Goal: Task Accomplishment & Management: Use online tool/utility

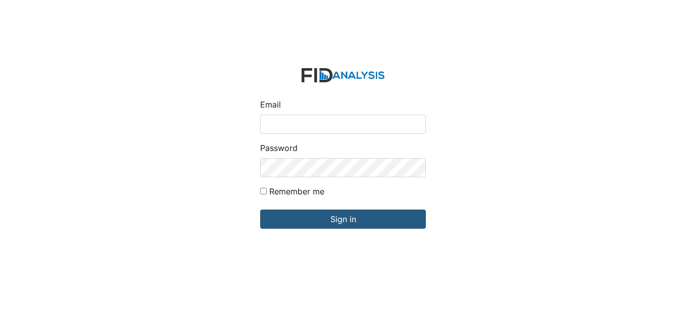
click at [343, 122] on input "Email" at bounding box center [343, 124] width 166 height 19
type input "[EMAIL_ADDRESS][DOMAIN_NAME]"
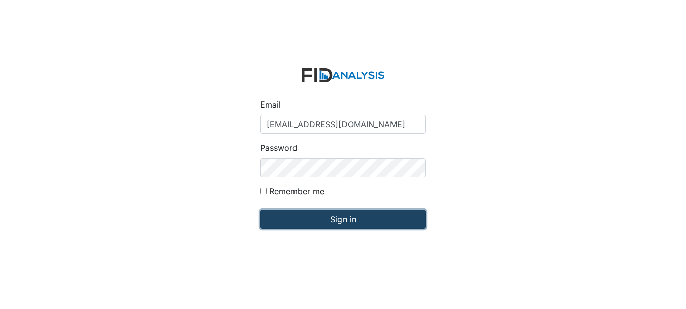
click at [350, 217] on input "Sign in" at bounding box center [343, 219] width 166 height 19
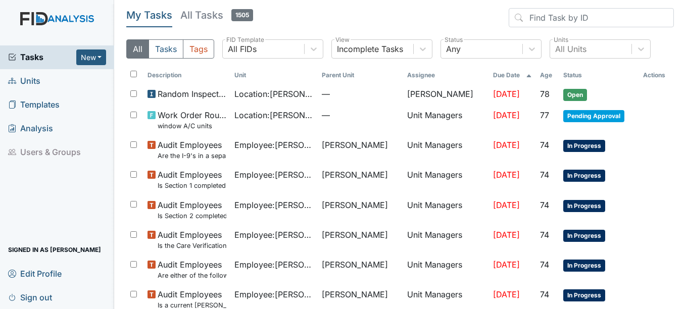
click at [28, 81] on span "Units" at bounding box center [24, 81] width 32 height 16
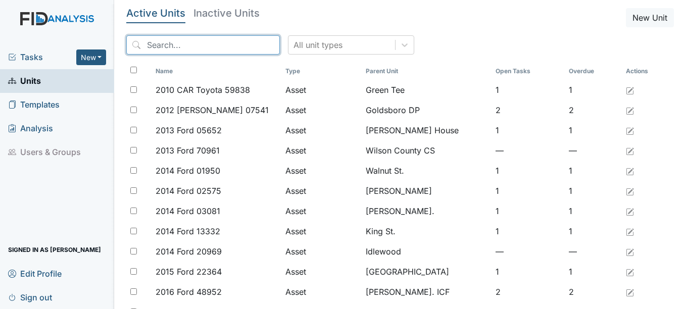
click at [188, 43] on input "search" at bounding box center [203, 44] width 154 height 19
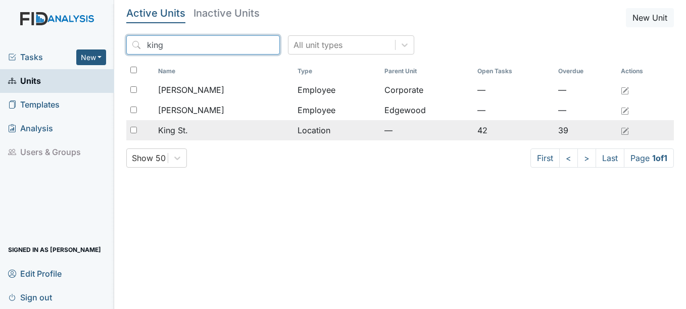
type input "king"
click at [170, 128] on span "King St." at bounding box center [173, 130] width 30 height 12
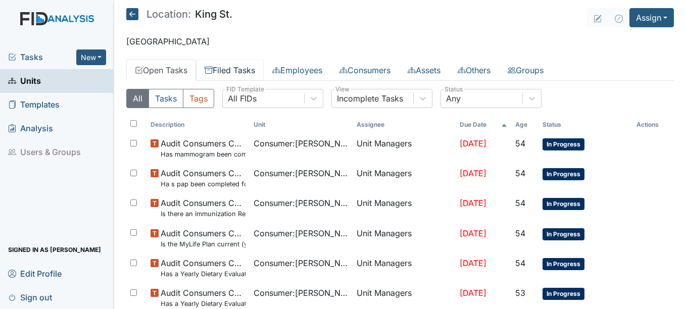
click at [243, 67] on link "Filed Tasks" at bounding box center [230, 70] width 68 height 21
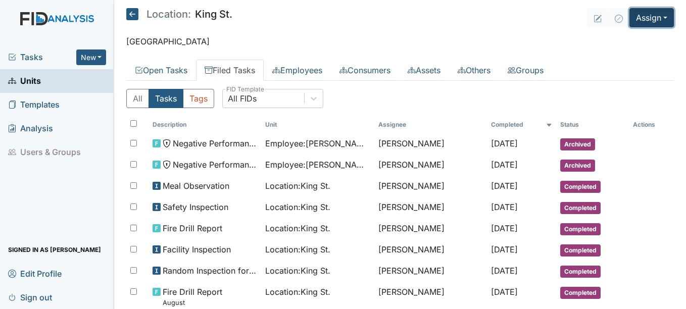
click at [658, 16] on button "Assign" at bounding box center [652, 17] width 44 height 19
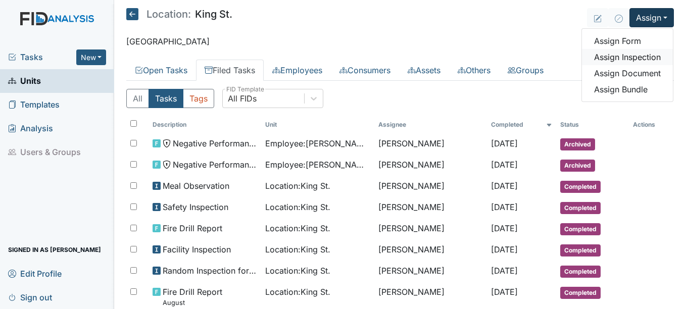
click at [619, 55] on link "Assign Inspection" at bounding box center [627, 57] width 91 height 16
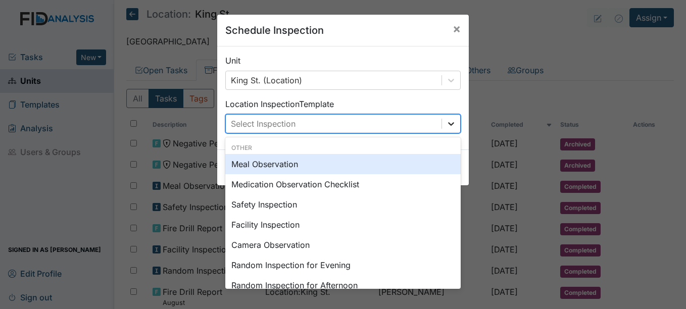
click at [447, 123] on icon at bounding box center [451, 124] width 10 height 10
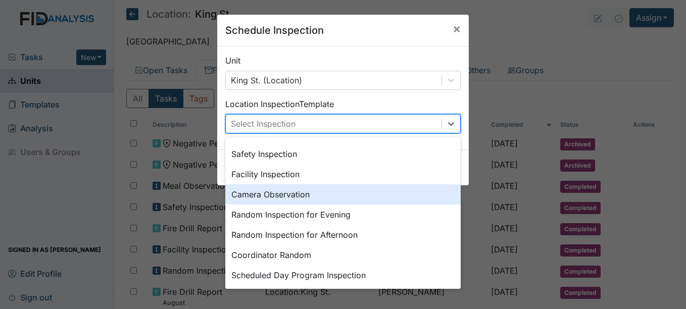
scroll to position [101, 0]
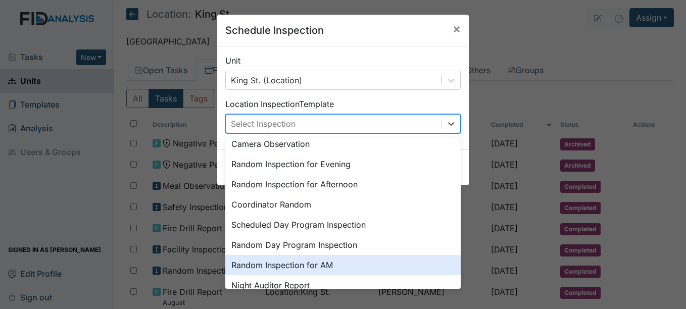
click at [321, 265] on div "Random Inspection for AM" at bounding box center [343, 265] width 236 height 20
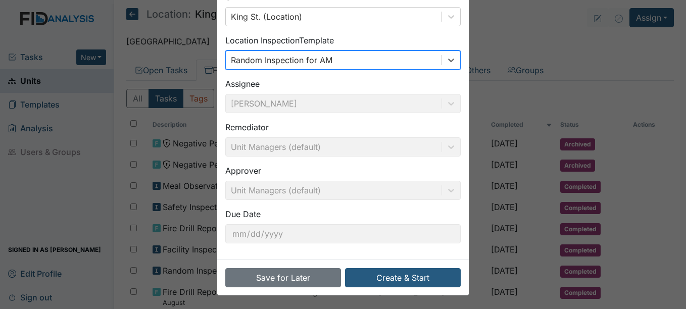
scroll to position [65, 0]
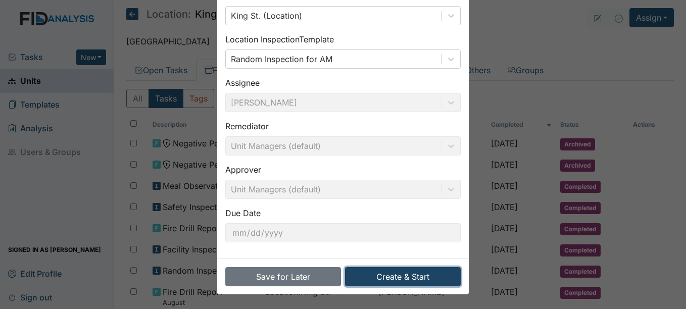
click at [413, 275] on button "Create & Start" at bounding box center [403, 276] width 116 height 19
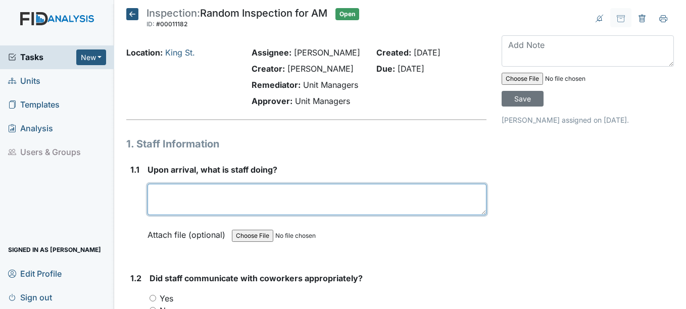
click at [164, 195] on textarea at bounding box center [317, 199] width 339 height 31
click at [263, 192] on textarea "assisting consumers with there bath" at bounding box center [317, 199] width 339 height 31
click at [300, 195] on textarea "assisting consumers with their bath" at bounding box center [317, 199] width 339 height 31
click at [301, 196] on textarea "Assisting consumers with their bath" at bounding box center [317, 199] width 339 height 31
click at [439, 207] on textarea "Assisting consumers with their bath making their beds" at bounding box center [317, 199] width 339 height 31
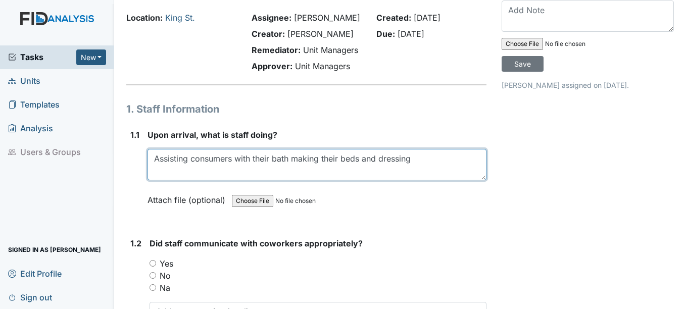
scroll to position [152, 0]
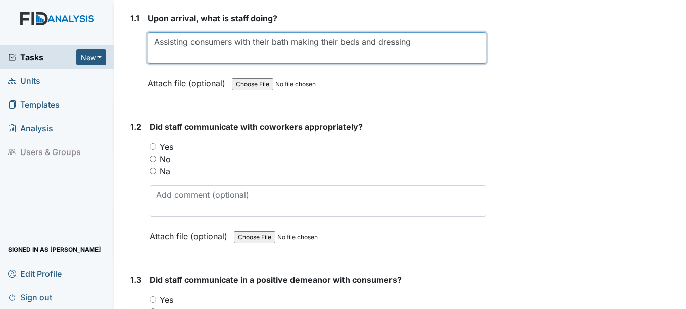
type textarea "Assisting consumers with their bath making their beds and dressing"
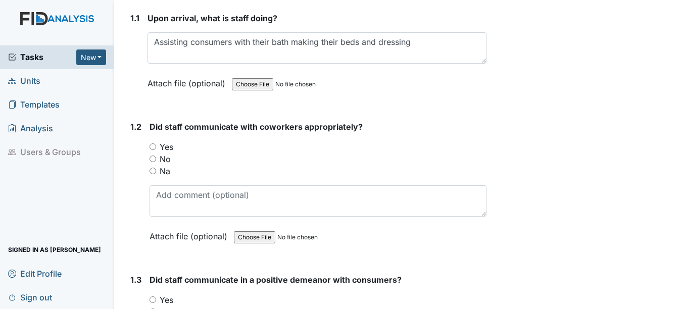
click at [153, 147] on input "Yes" at bounding box center [153, 147] width 7 height 7
radio input "true"
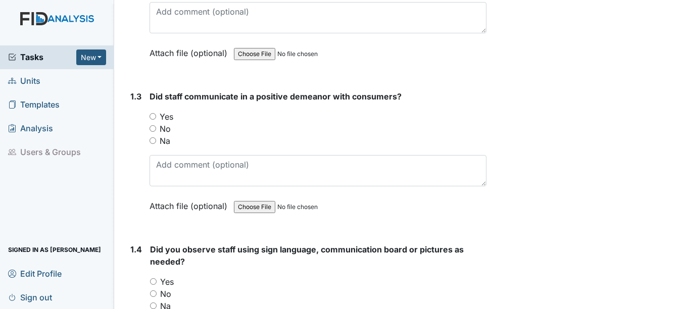
scroll to position [354, 0]
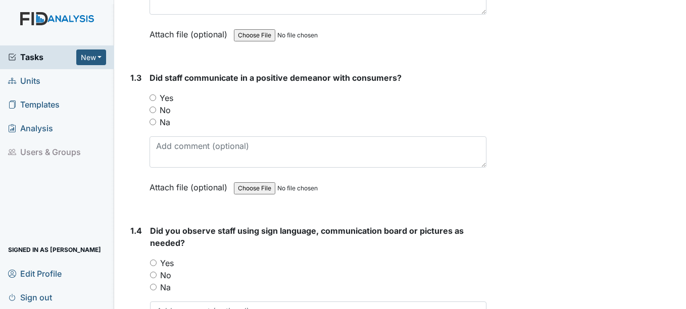
click at [154, 98] on input "Yes" at bounding box center [153, 98] width 7 height 7
radio input "true"
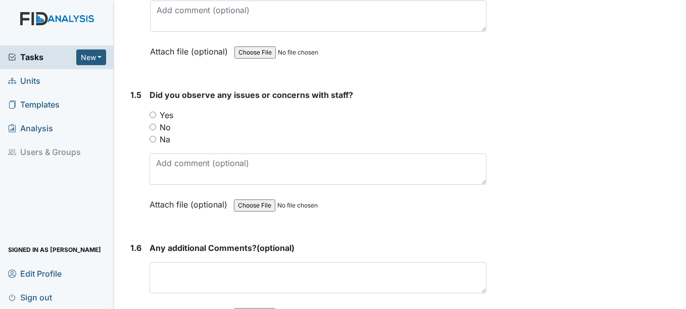
scroll to position [708, 0]
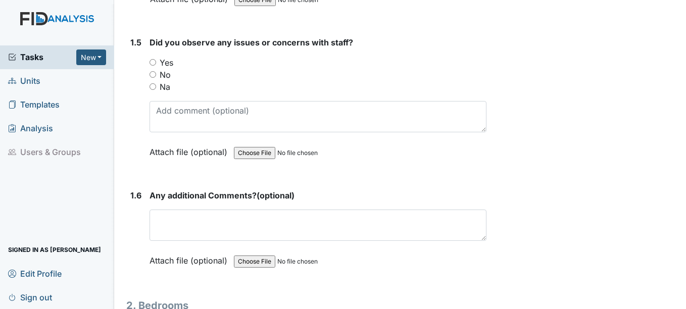
click at [153, 76] on input "No" at bounding box center [153, 74] width 7 height 7
radio input "true"
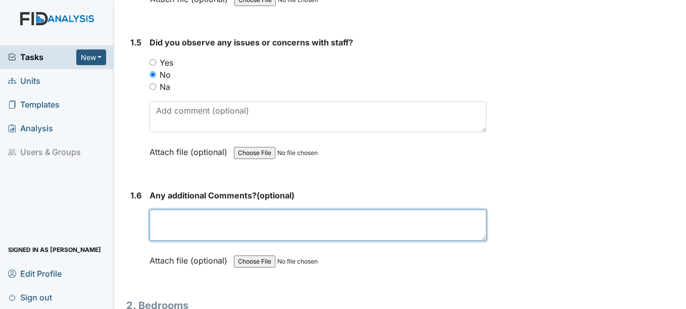
click at [218, 216] on textarea at bounding box center [318, 225] width 337 height 31
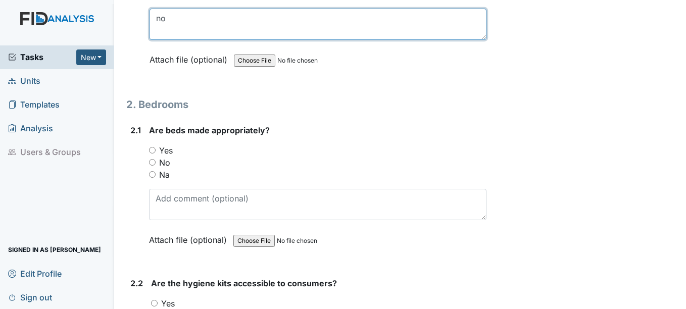
scroll to position [910, 0]
type textarea "no"
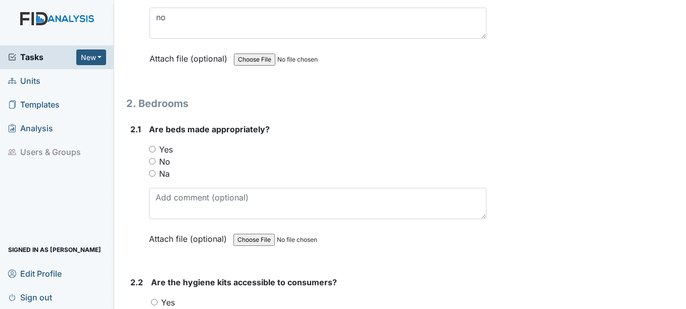
click at [153, 149] on input "Yes" at bounding box center [152, 149] width 7 height 7
radio input "true"
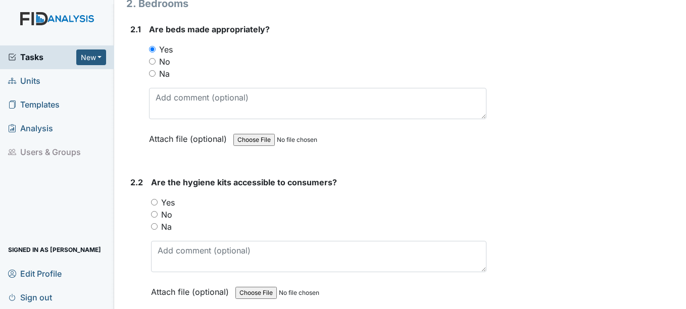
scroll to position [1011, 0]
click at [155, 201] on input "Yes" at bounding box center [154, 201] width 7 height 7
radio input "true"
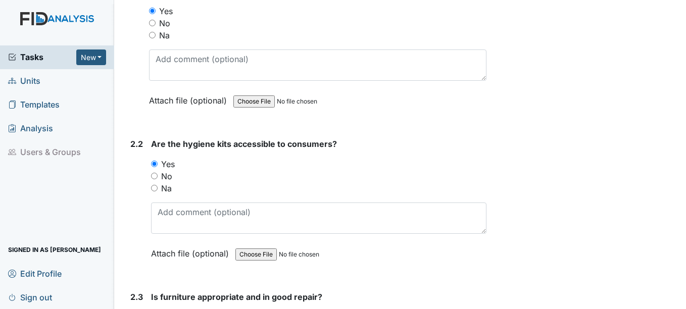
scroll to position [1162, 0]
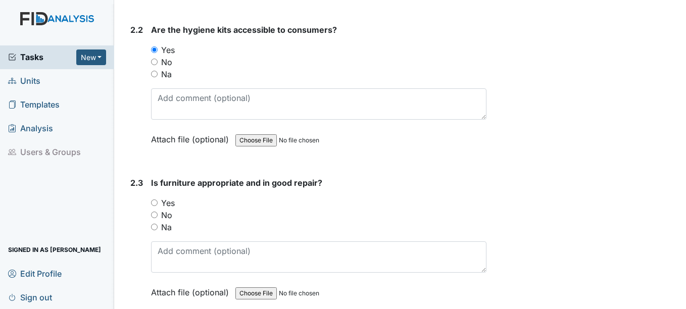
click at [155, 203] on input "Yes" at bounding box center [154, 203] width 7 height 7
radio input "true"
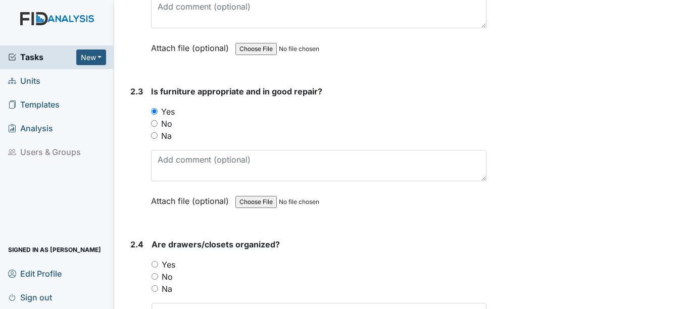
scroll to position [1314, 0]
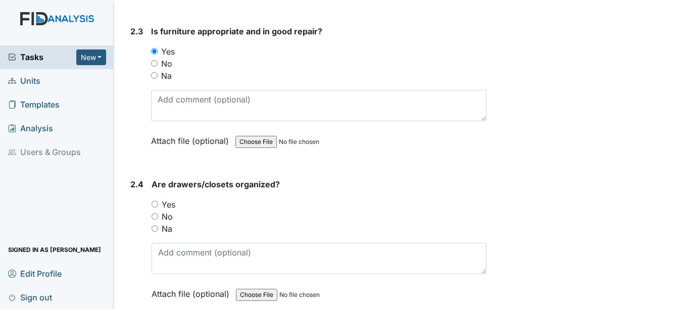
click at [155, 204] on input "Yes" at bounding box center [155, 204] width 7 height 7
radio input "true"
